Goal: Navigation & Orientation: Find specific page/section

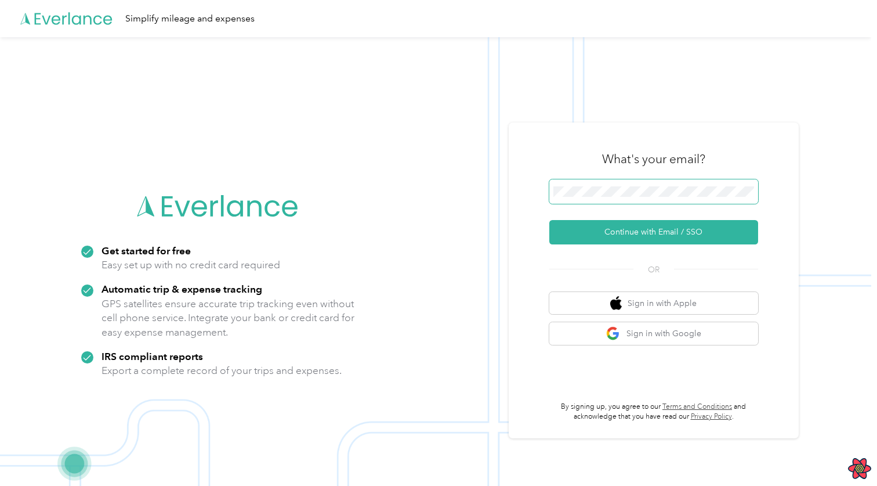
click at [584, 202] on span at bounding box center [653, 191] width 209 height 24
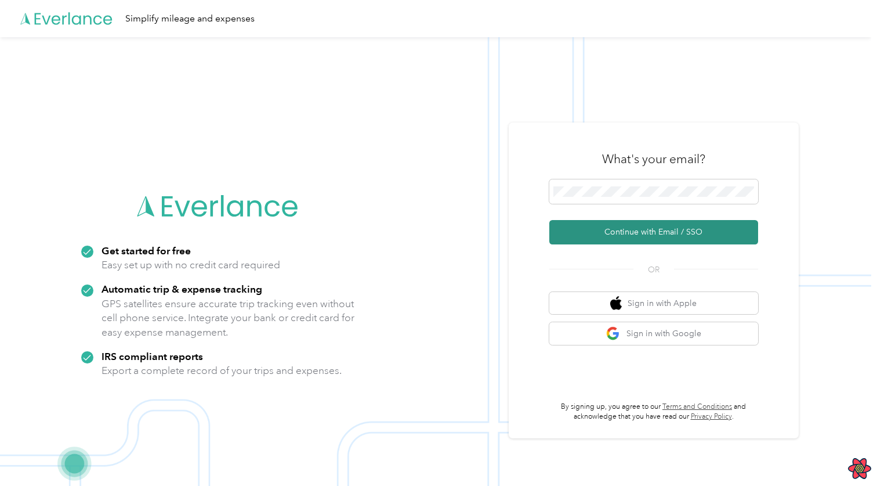
click at [616, 223] on button "Continue with Email / SSO" at bounding box center [653, 232] width 209 height 24
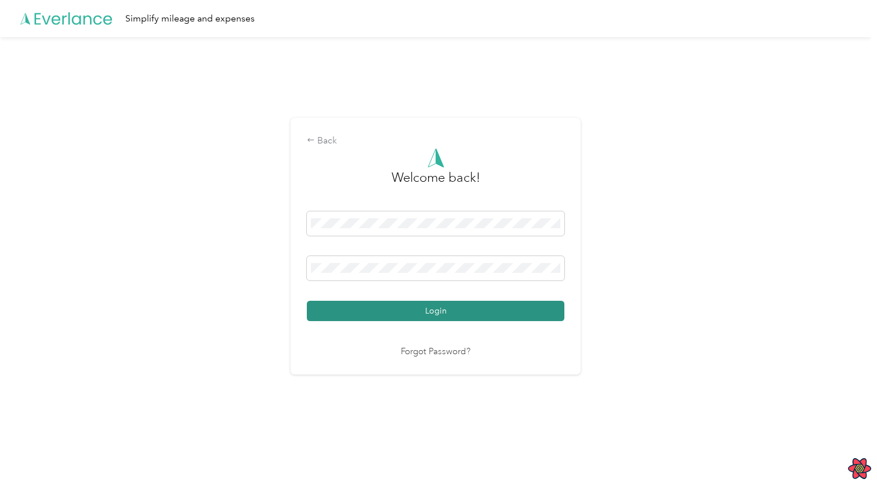
click at [431, 316] on button "Login" at bounding box center [436, 311] width 258 height 20
